Goal: Complete application form

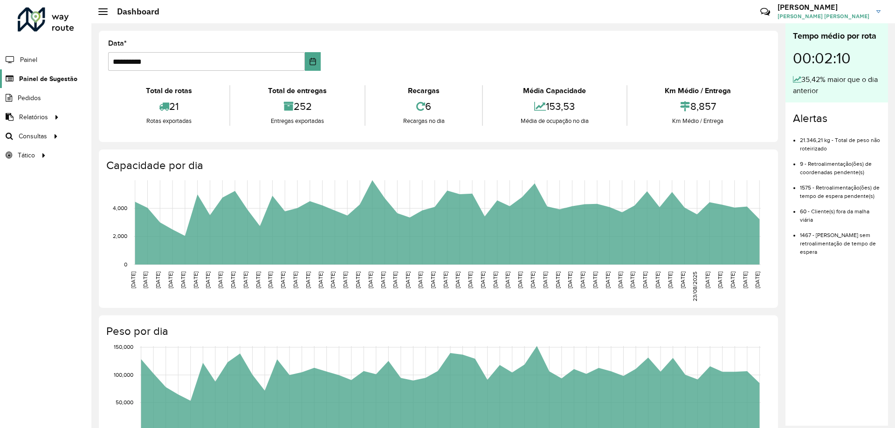
click at [54, 83] on span "Painel de Sugestão" at bounding box center [48, 79] width 58 height 10
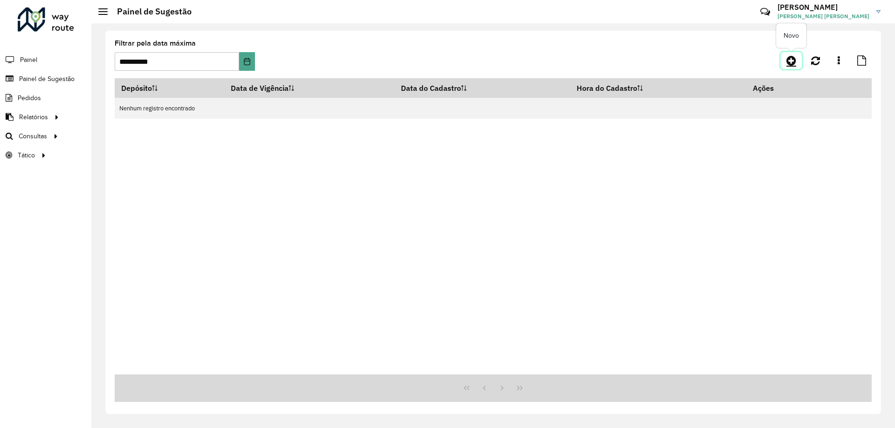
click at [794, 60] on icon at bounding box center [791, 60] width 10 height 11
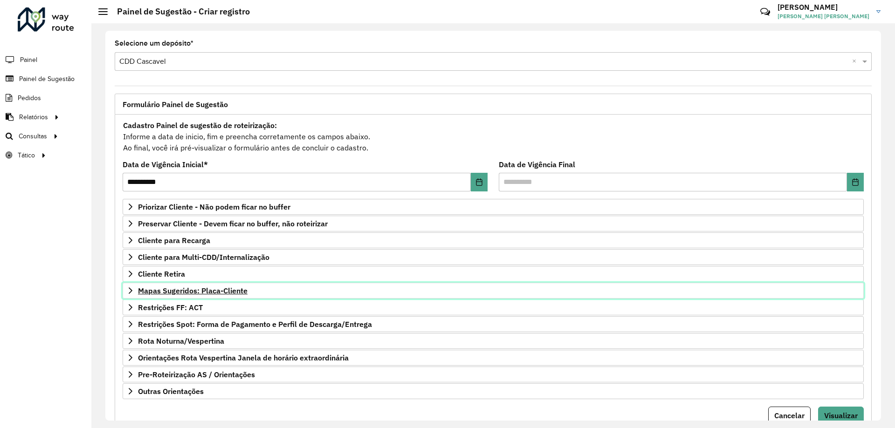
click at [197, 292] on span "Mapas Sugeridos: Placa-Cliente" at bounding box center [193, 290] width 110 height 7
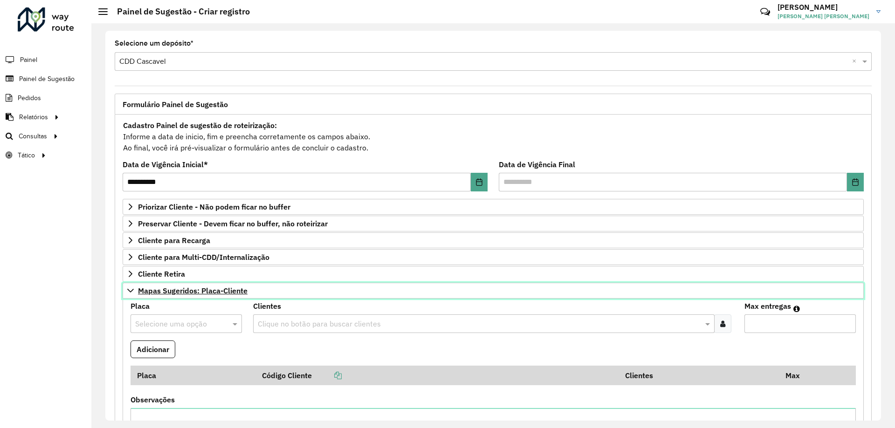
scroll to position [140, 0]
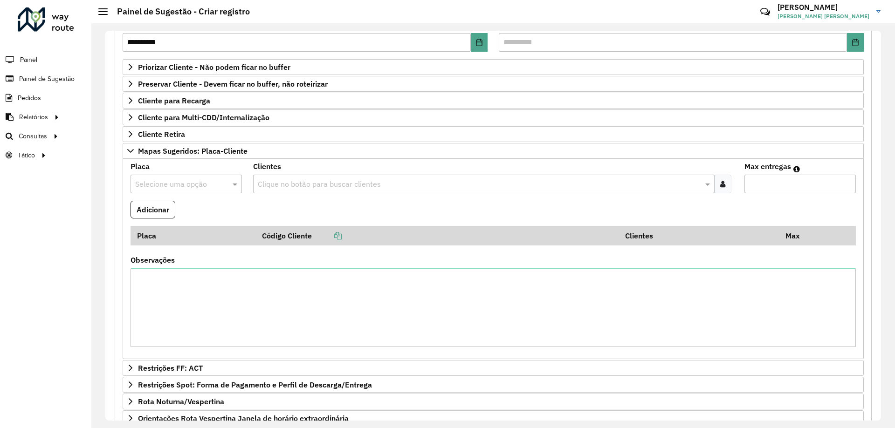
click at [206, 187] on input "text" at bounding box center [176, 184] width 83 height 11
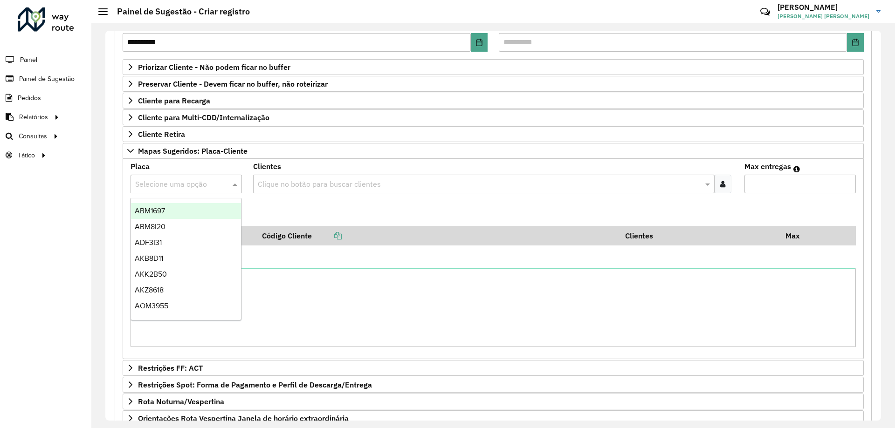
click at [201, 185] on input "text" at bounding box center [176, 184] width 83 height 11
type input "**"
click at [148, 214] on span "MBL4C41" at bounding box center [150, 211] width 30 height 8
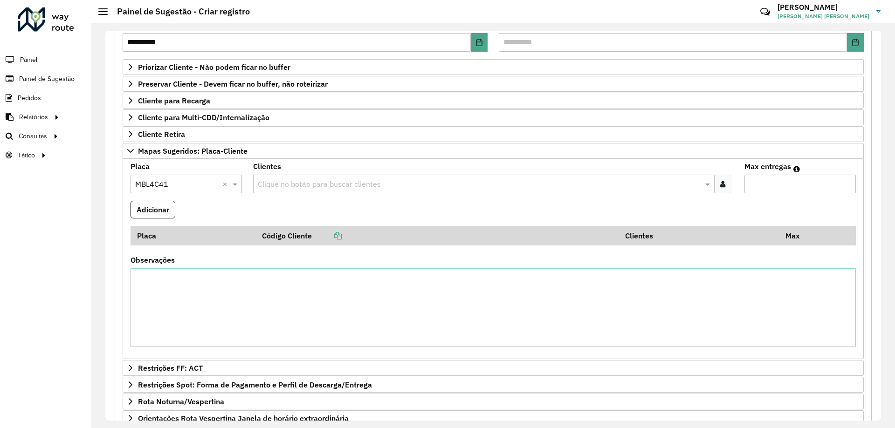
click at [290, 188] on input "text" at bounding box center [478, 184] width 447 height 11
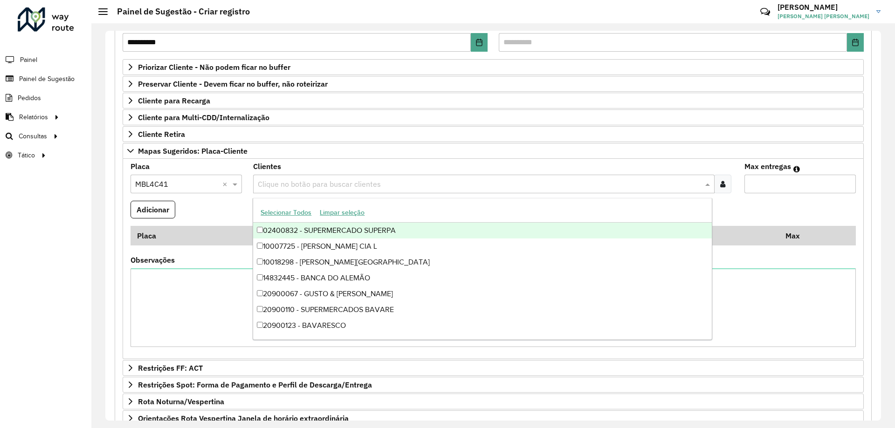
paste input "*****"
type input "*****"
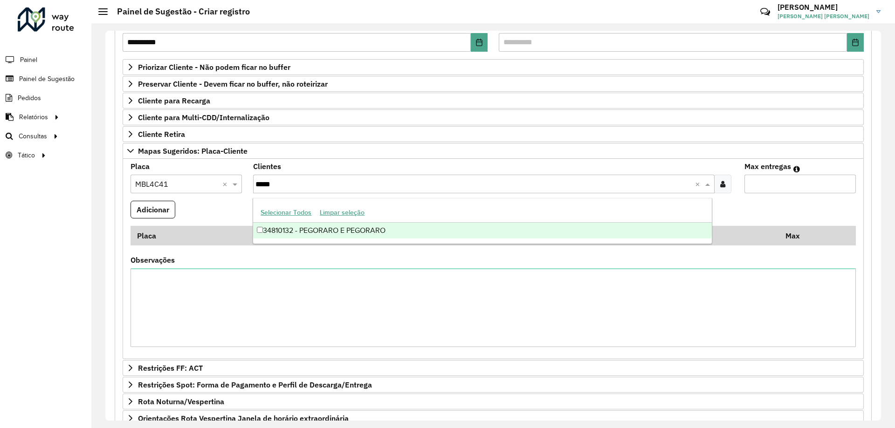
click at [318, 230] on div "34810132 - PEGORARO E PEGORARO" at bounding box center [482, 231] width 458 height 16
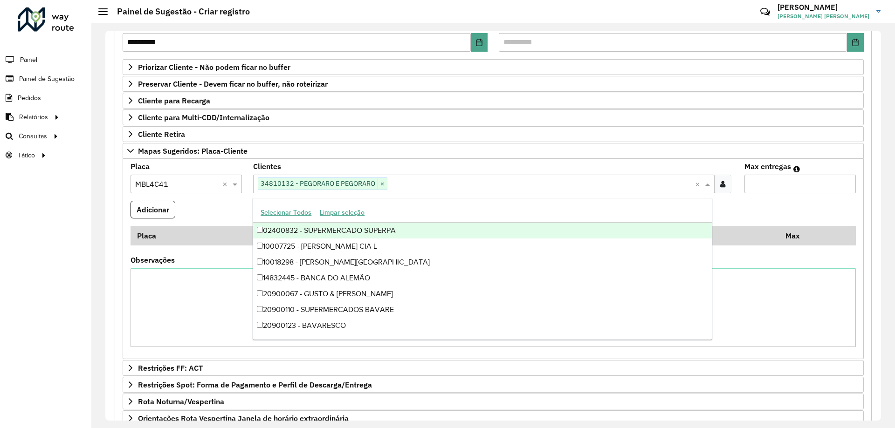
click at [778, 188] on input "Max entregas" at bounding box center [799, 184] width 111 height 19
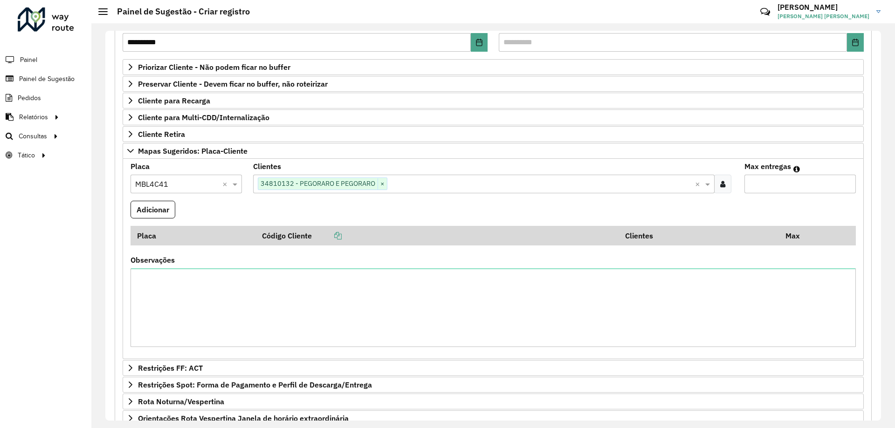
type input "*"
click at [154, 215] on button "Adicionar" at bounding box center [153, 210] width 45 height 18
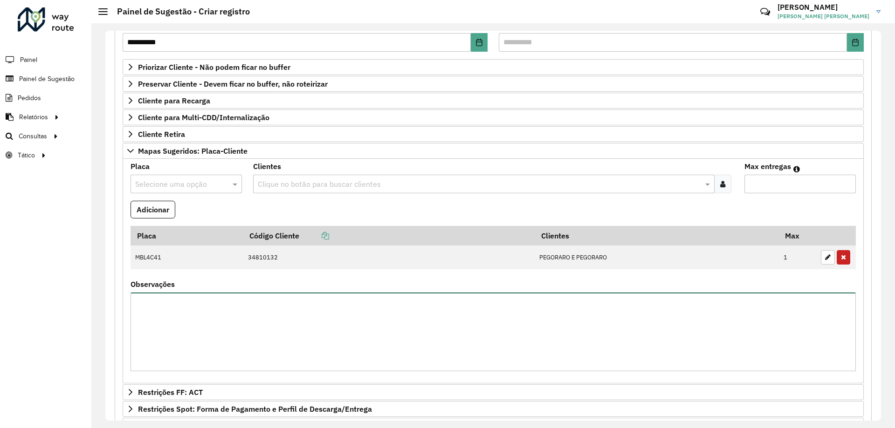
click at [492, 338] on textarea "Observações" at bounding box center [493, 332] width 725 height 79
